Goal: Transaction & Acquisition: Purchase product/service

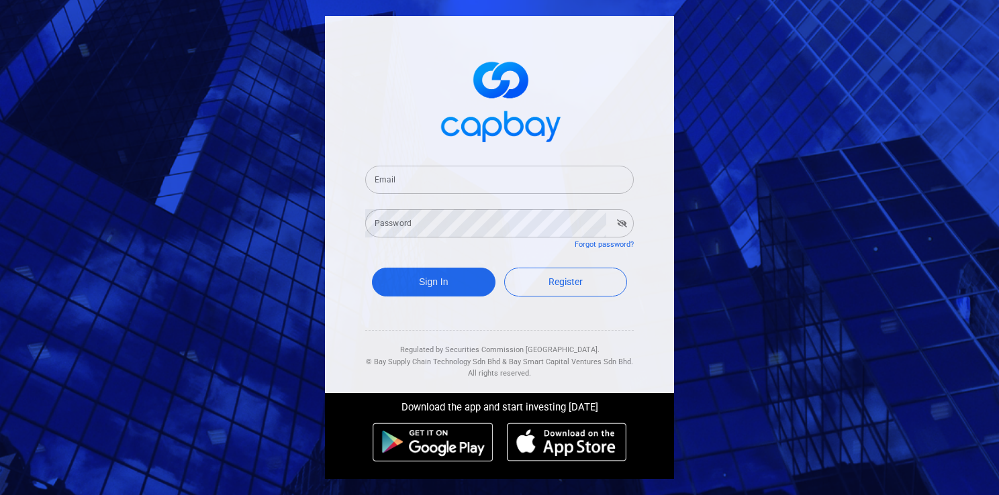
click at [467, 180] on input "Email" at bounding box center [499, 180] width 269 height 28
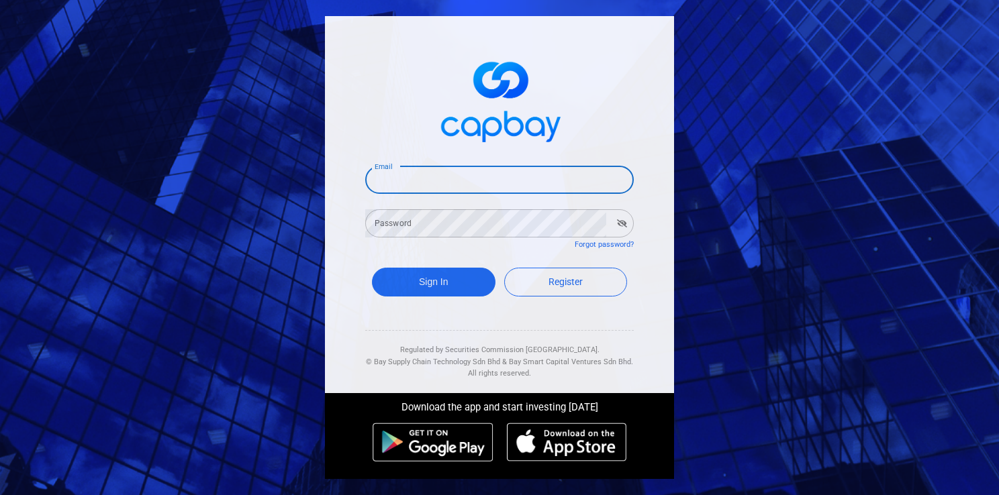
type input "[PERSON_NAME][EMAIL_ADDRESS][PERSON_NAME][DOMAIN_NAME]"
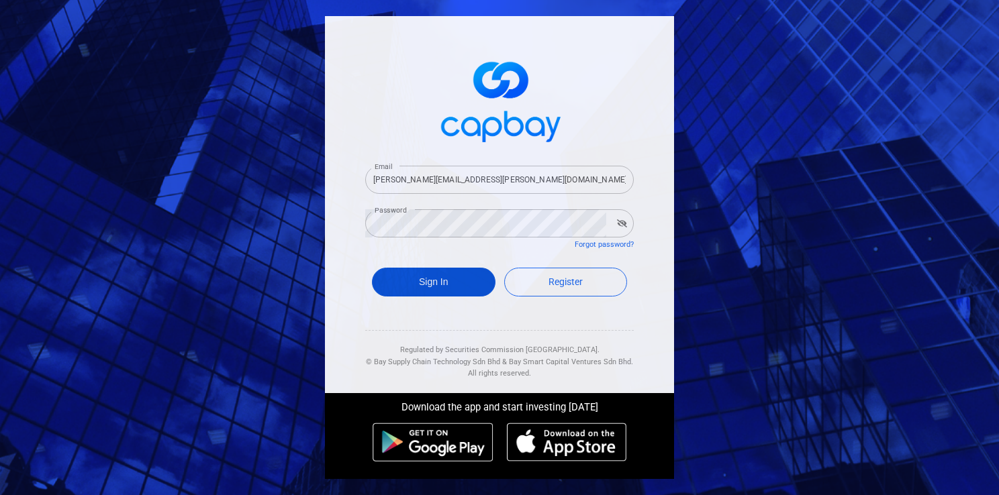
click at [442, 278] on button "Sign In" at bounding box center [434, 282] width 124 height 29
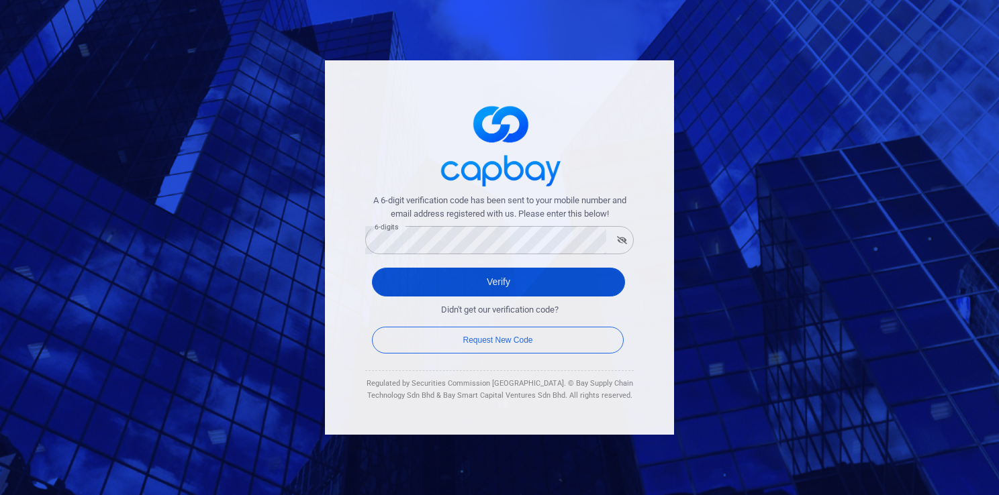
click at [518, 283] on button "Verify" at bounding box center [498, 282] width 253 height 29
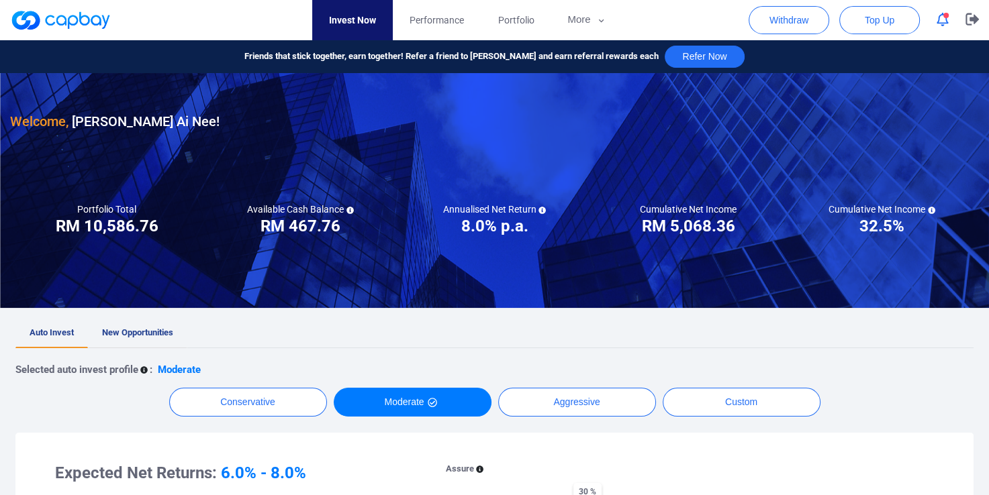
click at [119, 338] on link "New Opportunities" at bounding box center [137, 334] width 99 height 30
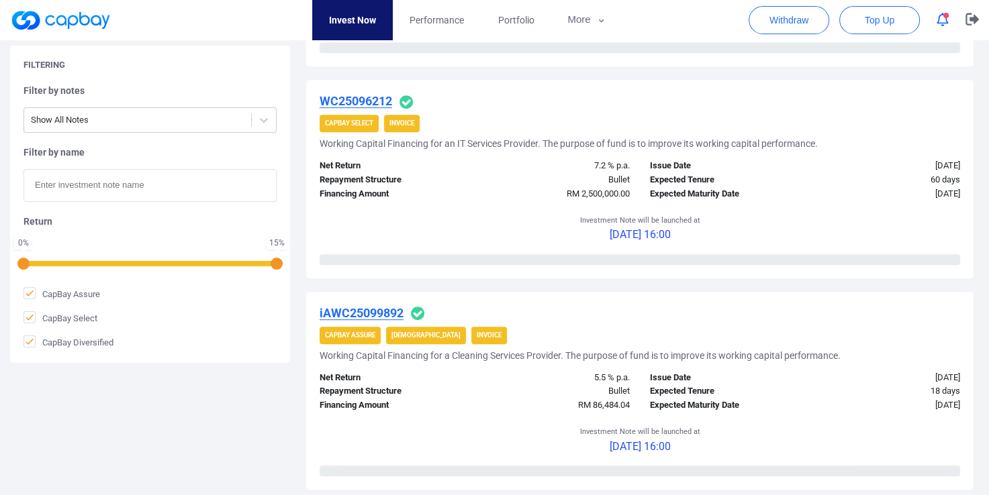
scroll to position [806, 0]
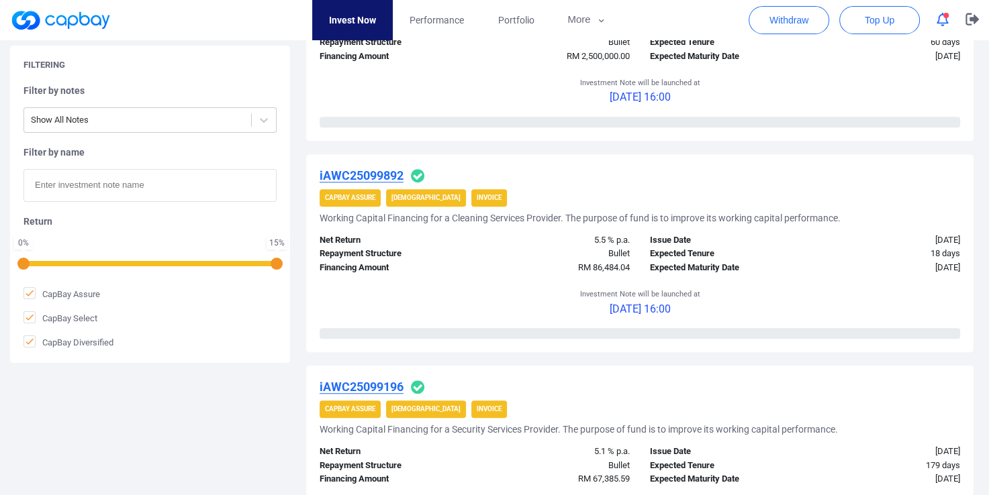
drag, startPoint x: 620, startPoint y: 301, endPoint x: 720, endPoint y: 315, distance: 100.3
click at [720, 315] on div "Investment Note will be launched at [DATE] 16:00" at bounding box center [640, 301] width 640 height 53
drag, startPoint x: 720, startPoint y: 315, endPoint x: 613, endPoint y: 332, distance: 108.2
click at [613, 332] on div "0 % Funded" at bounding box center [640, 333] width 640 height 11
drag, startPoint x: 602, startPoint y: 309, endPoint x: 720, endPoint y: 320, distance: 118.0
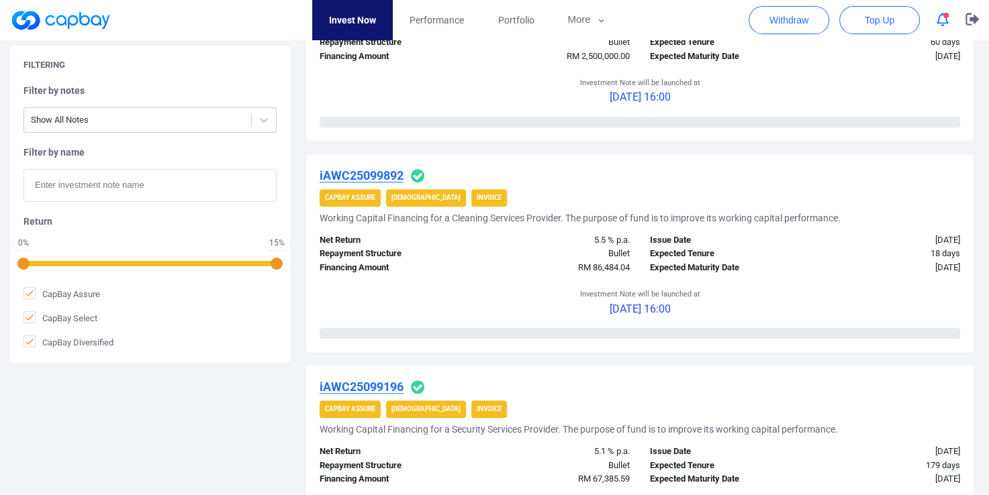
click at [720, 320] on div "Investment Note will be launched at [DATE] 16:00" at bounding box center [640, 301] width 640 height 53
drag, startPoint x: 720, startPoint y: 320, endPoint x: 767, endPoint y: 327, distance: 47.5
click at [767, 327] on div "Investment Note will be launched at [DATE] 16:00" at bounding box center [640, 301] width 640 height 53
click at [714, 309] on div "Investment Note will be launched at [DATE] 16:00" at bounding box center [640, 301] width 640 height 53
click at [607, 305] on p "[DATE] 16:00" at bounding box center [639, 309] width 120 height 17
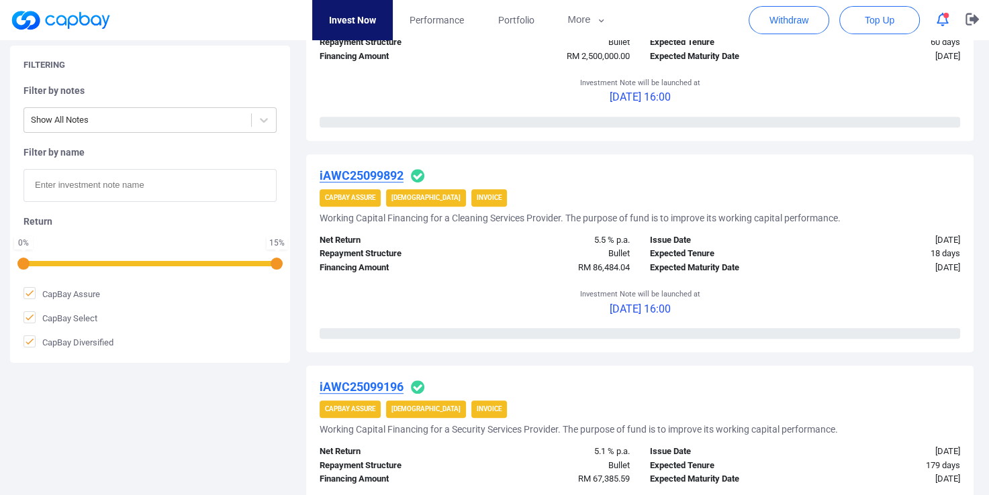
click at [477, 195] on strong "Invoice" at bounding box center [489, 197] width 25 height 7
click at [361, 194] on strong "CapBay Assure" at bounding box center [350, 197] width 50 height 7
drag, startPoint x: 640, startPoint y: 309, endPoint x: 749, endPoint y: 331, distance: 111.0
click at [749, 331] on div "iAWC25099892 CapBay Assure Shariah Invoice Working Capital Financing for a Clea…" at bounding box center [639, 253] width 667 height 198
drag, startPoint x: 749, startPoint y: 331, endPoint x: 608, endPoint y: 326, distance: 141.7
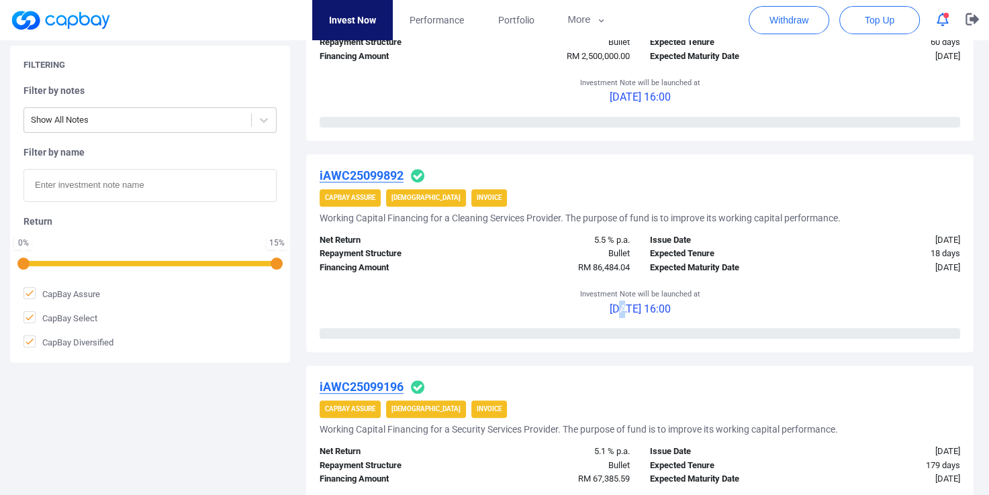
click at [609, 326] on div "Investment Note will be launched at [DATE] 16:00" at bounding box center [640, 301] width 640 height 53
drag, startPoint x: 544, startPoint y: 301, endPoint x: 778, endPoint y: 318, distance: 234.9
click at [778, 318] on div "Investment Note will be launched at [DATE] 16:00" at bounding box center [640, 301] width 640 height 53
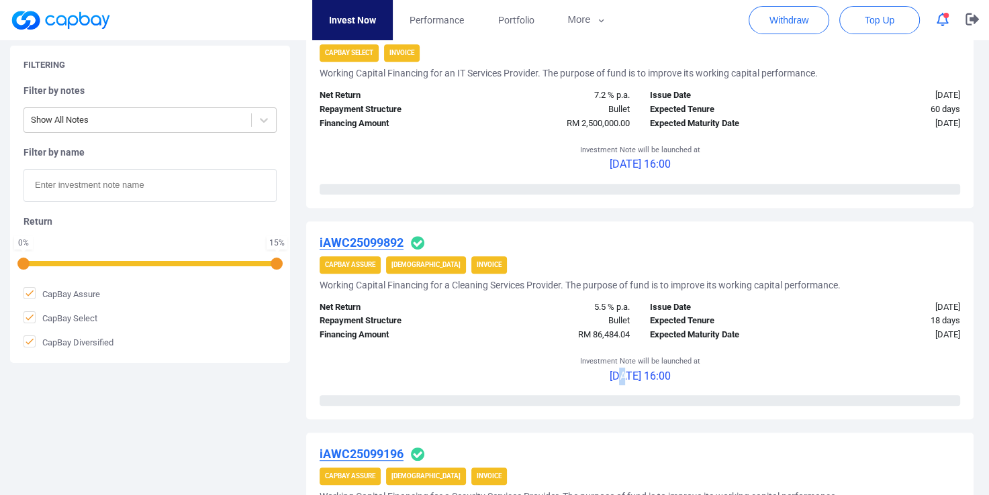
scroll to position [940, 0]
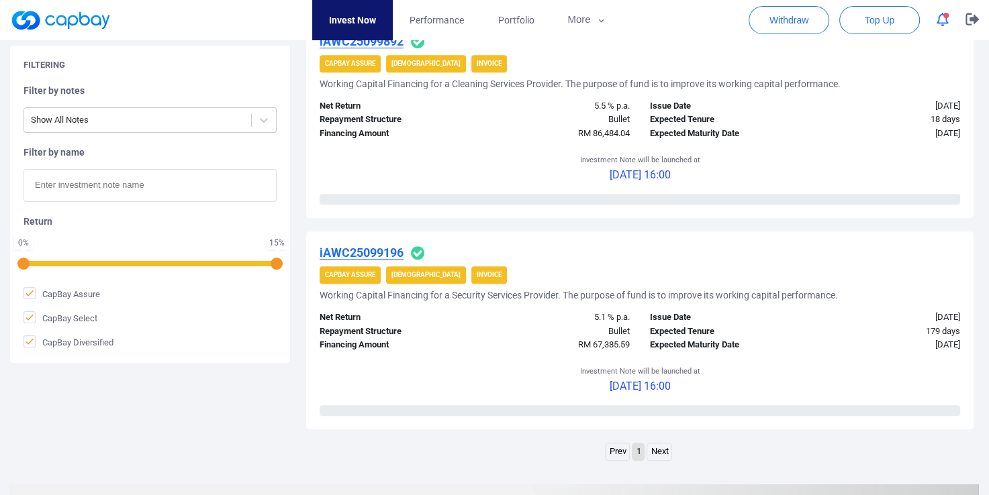
click at [754, 352] on div "Investment Note will be launched at [DATE] 16:00" at bounding box center [640, 378] width 640 height 53
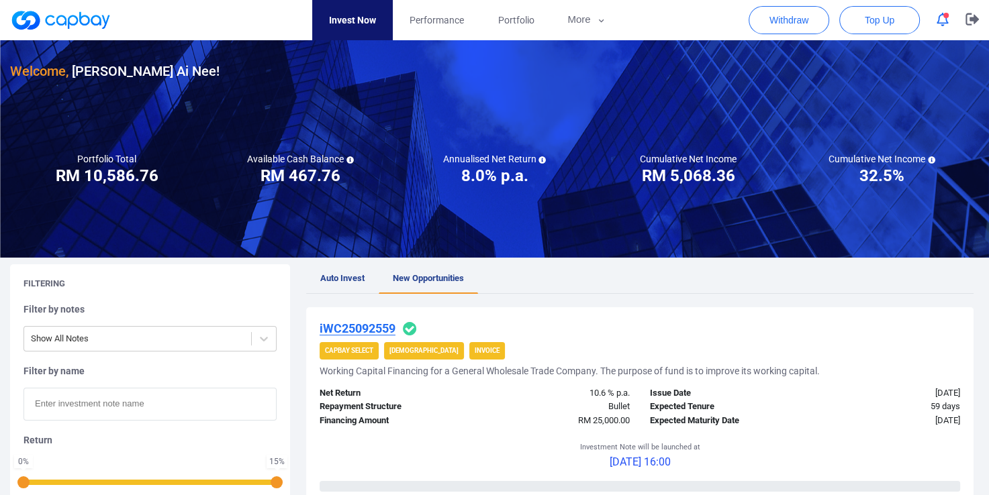
scroll to position [0, 0]
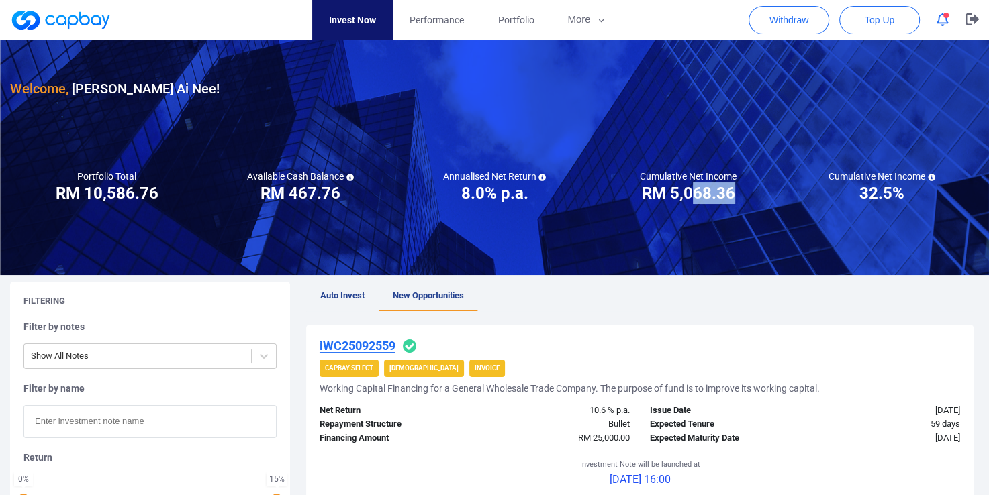
drag, startPoint x: 696, startPoint y: 195, endPoint x: 740, endPoint y: 200, distance: 44.6
click at [740, 200] on div "Cumulative Net Income RM ***** RM 5,068.36" at bounding box center [688, 188] width 194 height 34
drag, startPoint x: 740, startPoint y: 200, endPoint x: 712, endPoint y: 307, distance: 111.1
click at [712, 307] on ul "Auto Invest New Opportunities" at bounding box center [639, 297] width 667 height 30
drag, startPoint x: 465, startPoint y: 190, endPoint x: 575, endPoint y: 197, distance: 110.3
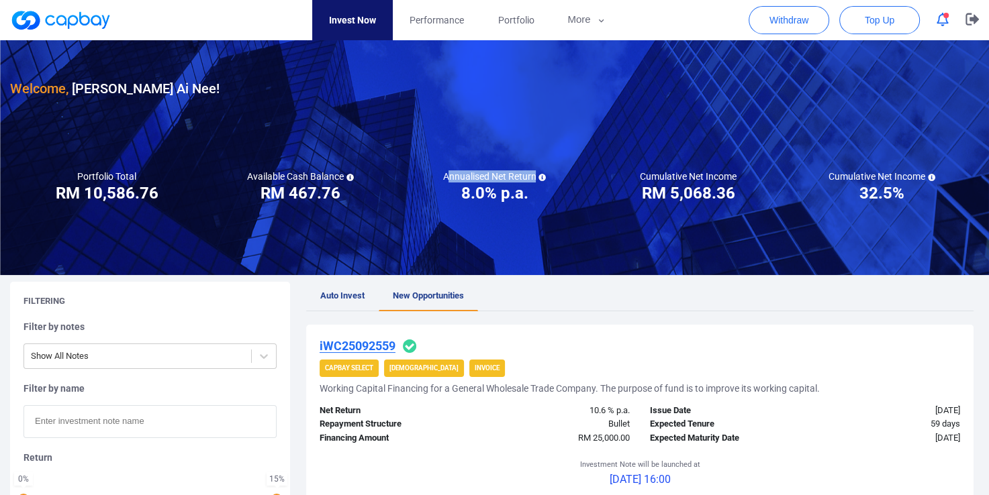
click at [575, 197] on div "Annualised Net Return ***** 8.0% p.a." at bounding box center [494, 188] width 194 height 34
drag, startPoint x: 575, startPoint y: 197, endPoint x: 631, endPoint y: 262, distance: 86.1
click at [629, 262] on div at bounding box center [494, 157] width 989 height 235
drag, startPoint x: 869, startPoint y: 192, endPoint x: 908, endPoint y: 197, distance: 39.3
click at [908, 197] on div "Cumulative Net Income ***** 32.5%" at bounding box center [882, 188] width 194 height 34
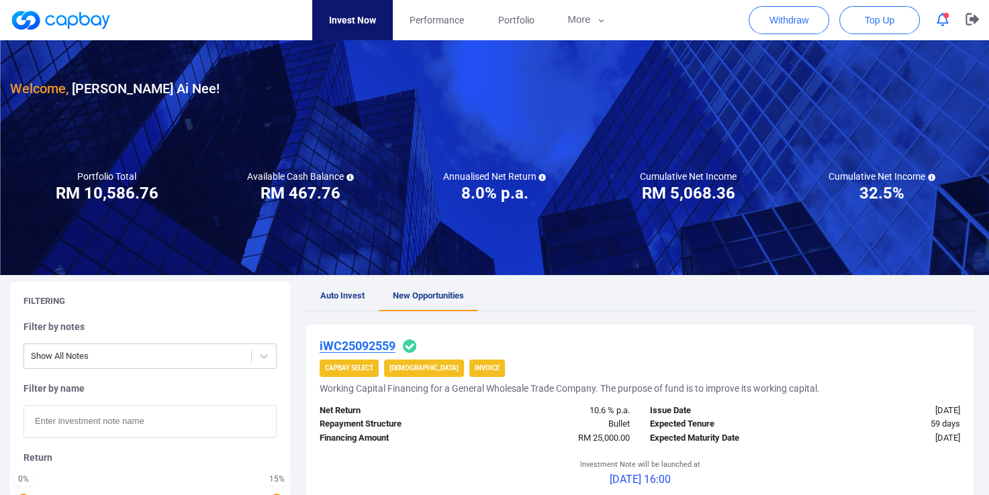
drag, startPoint x: 908, startPoint y: 197, endPoint x: 672, endPoint y: 297, distance: 256.0
click at [672, 297] on ul "Auto Invest New Opportunities" at bounding box center [639, 297] width 667 height 30
